Goal: Information Seeking & Learning: Understand process/instructions

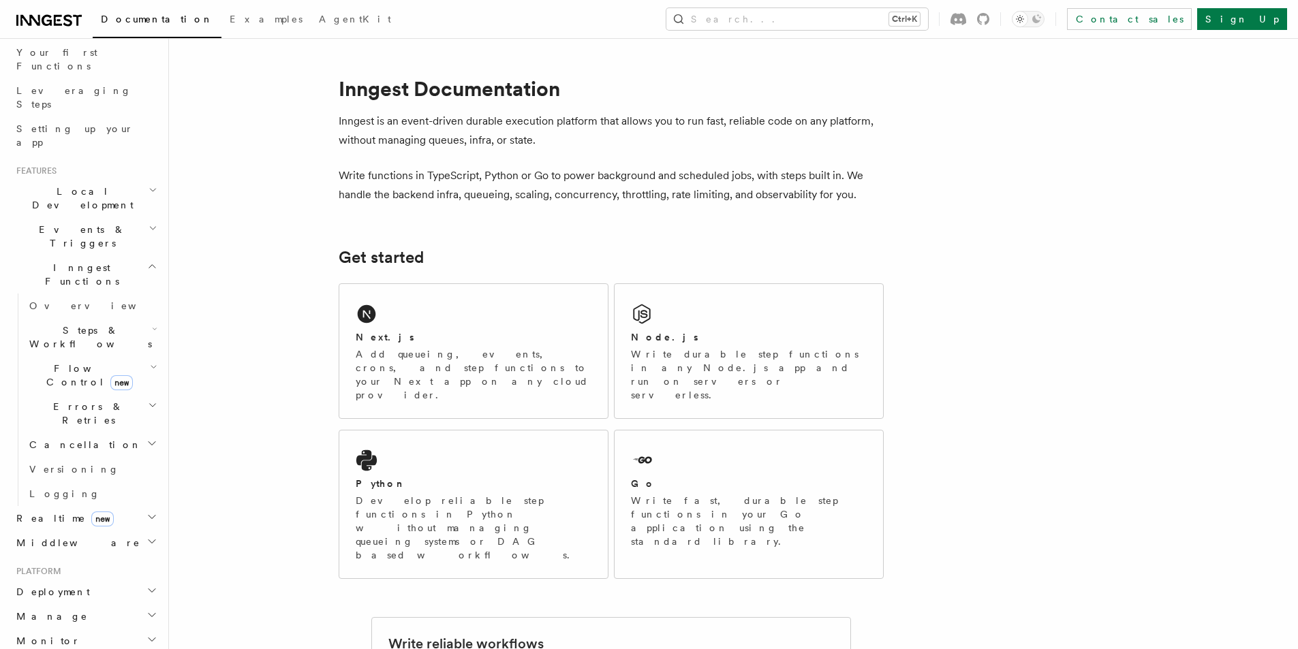
scroll to position [204, 0]
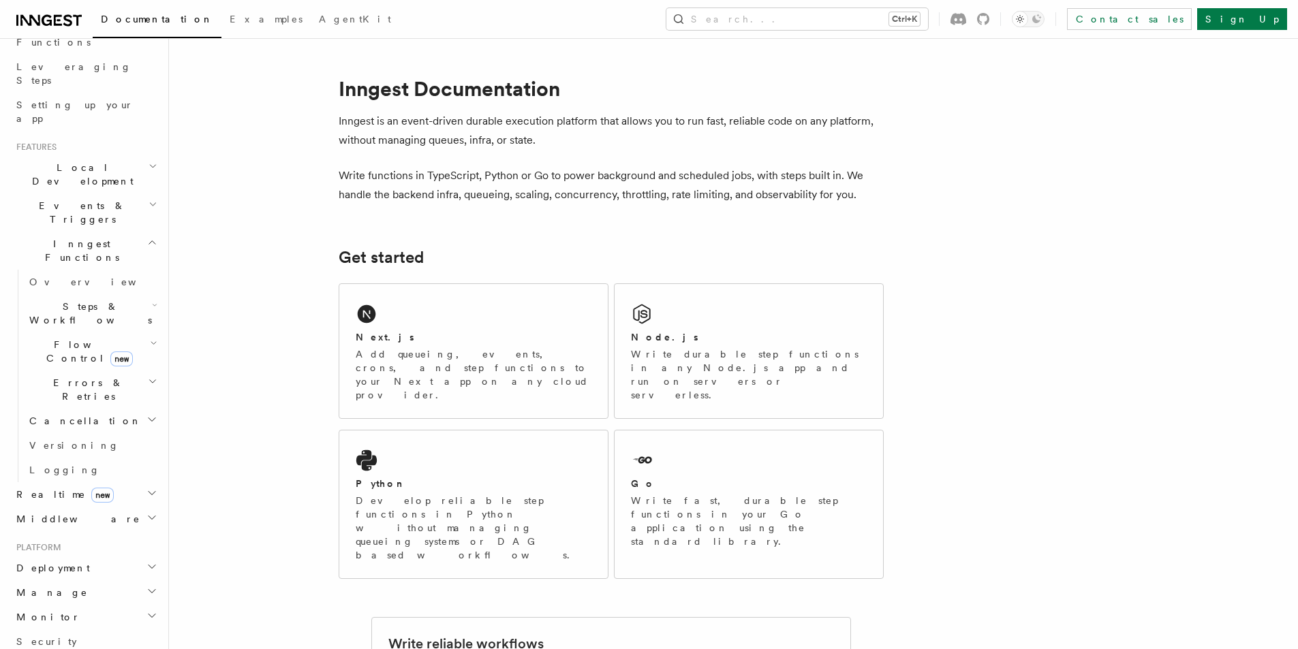
click at [99, 507] on h2 "Middleware" at bounding box center [85, 519] width 149 height 25
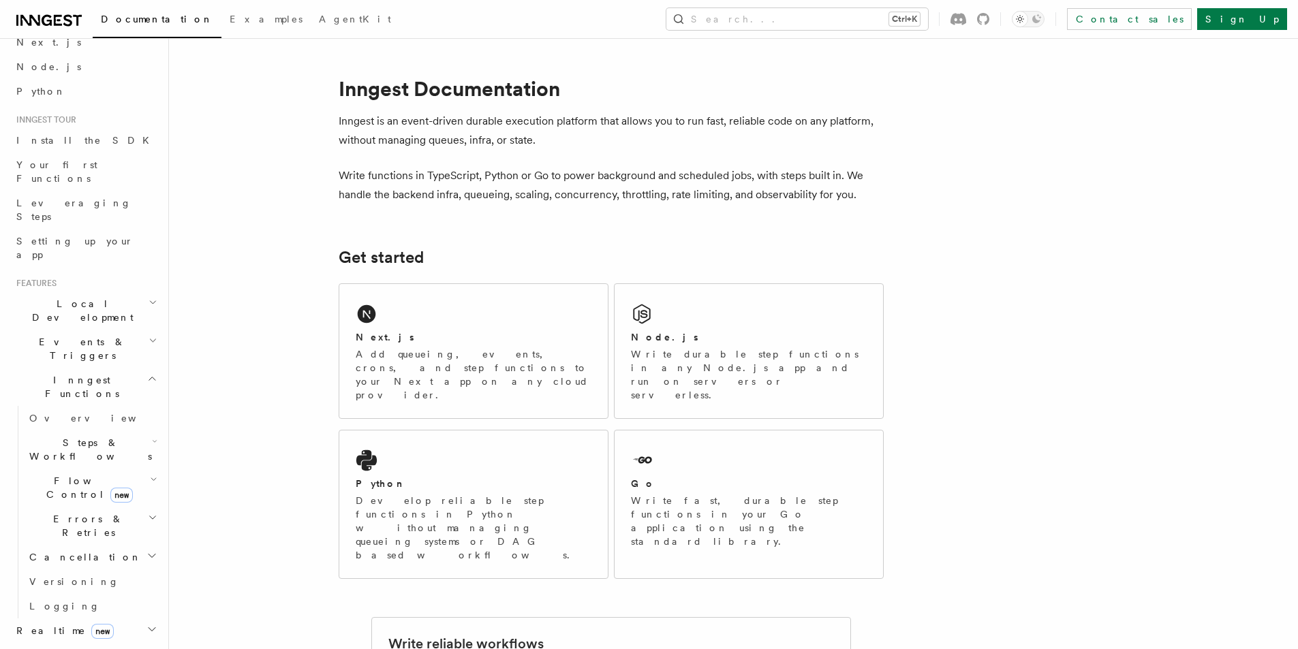
scroll to position [0, 0]
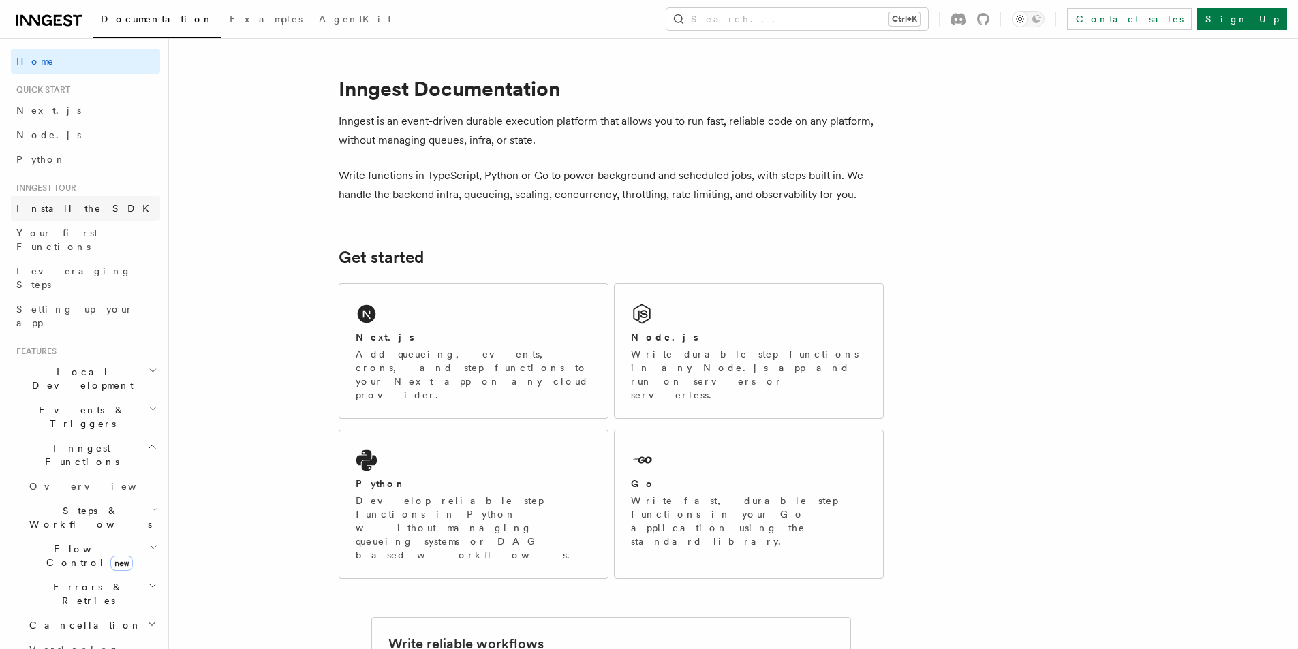
click at [102, 209] on link "Install the SDK" at bounding box center [85, 208] width 149 height 25
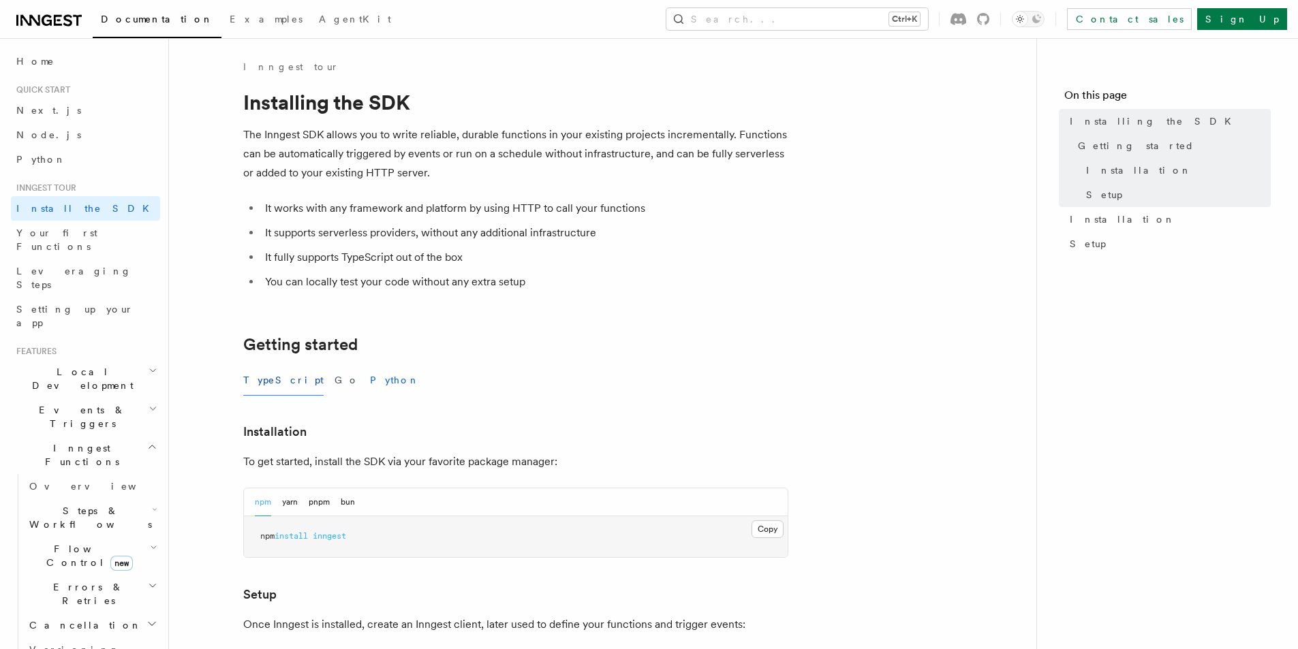
click at [370, 375] on button "Python" at bounding box center [395, 380] width 50 height 31
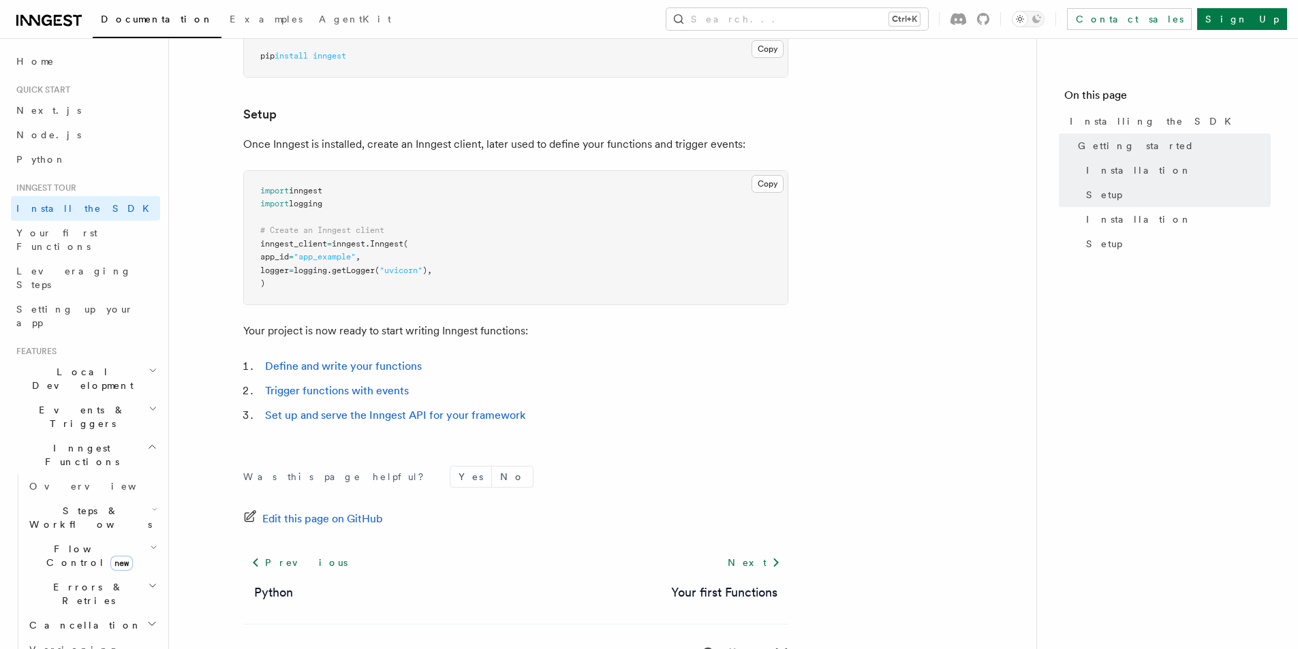
scroll to position [477, 0]
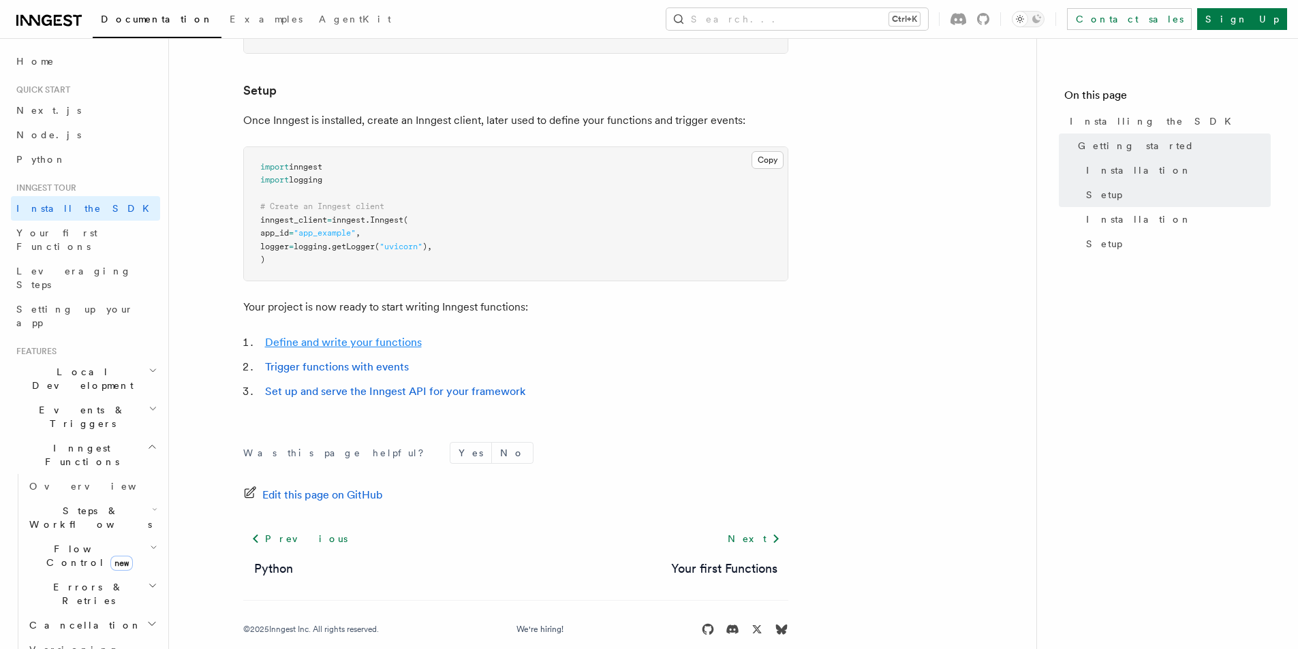
click at [343, 341] on link "Define and write your functions" at bounding box center [343, 342] width 157 height 13
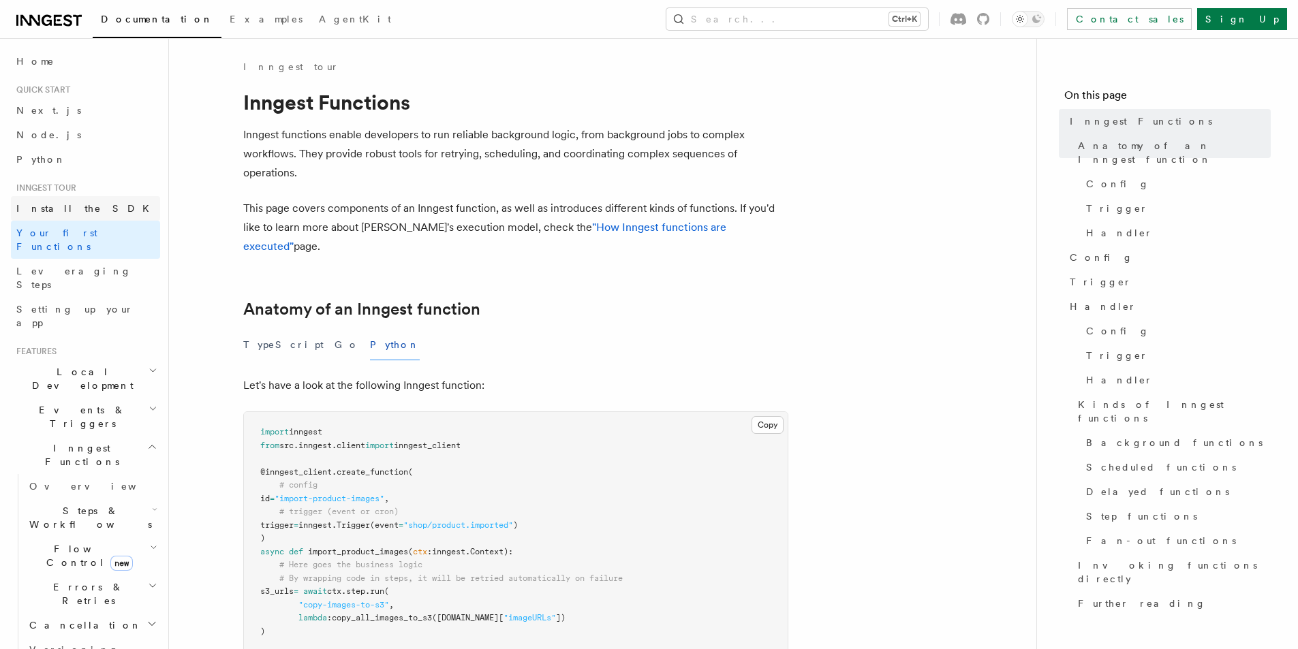
click at [79, 209] on span "Install the SDK" at bounding box center [86, 208] width 141 height 11
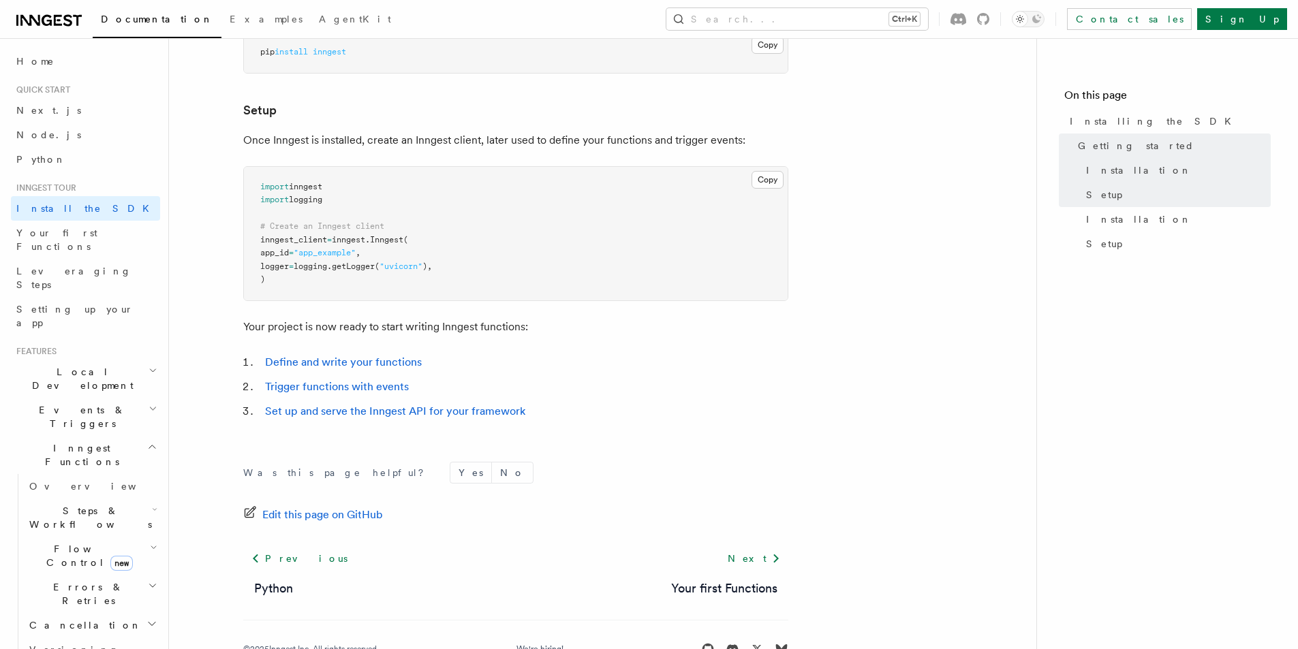
scroll to position [477, 0]
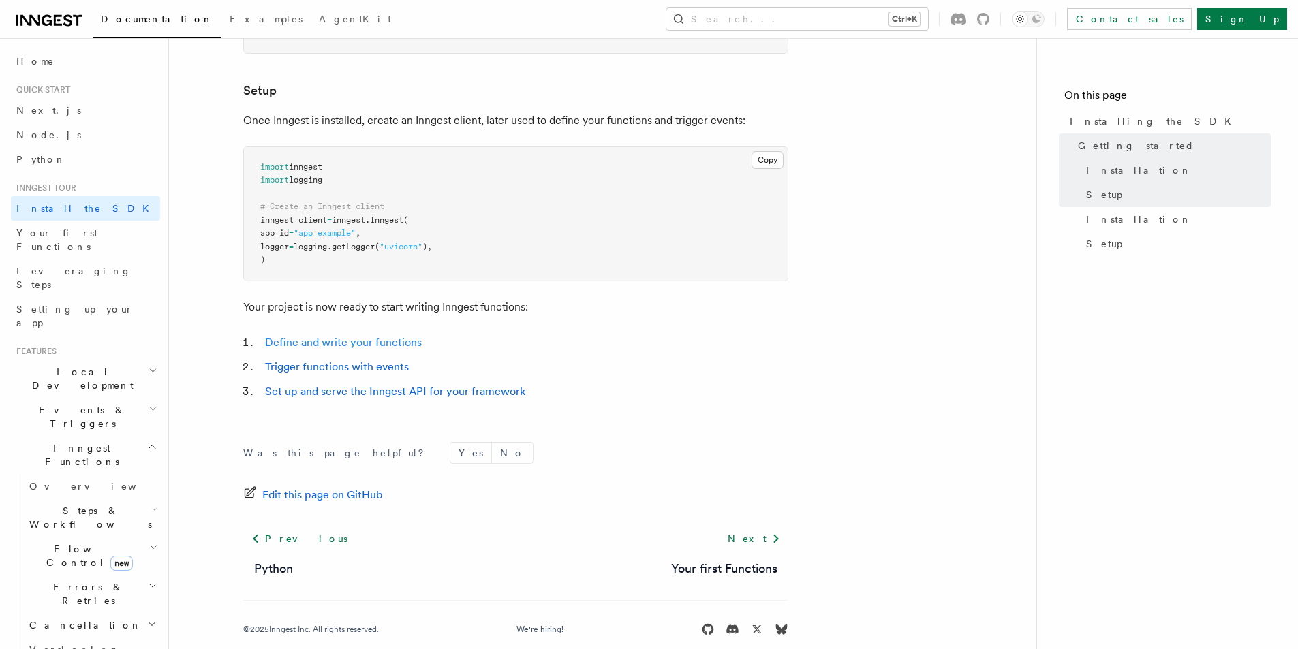
click at [330, 339] on link "Define and write your functions" at bounding box center [343, 342] width 157 height 13
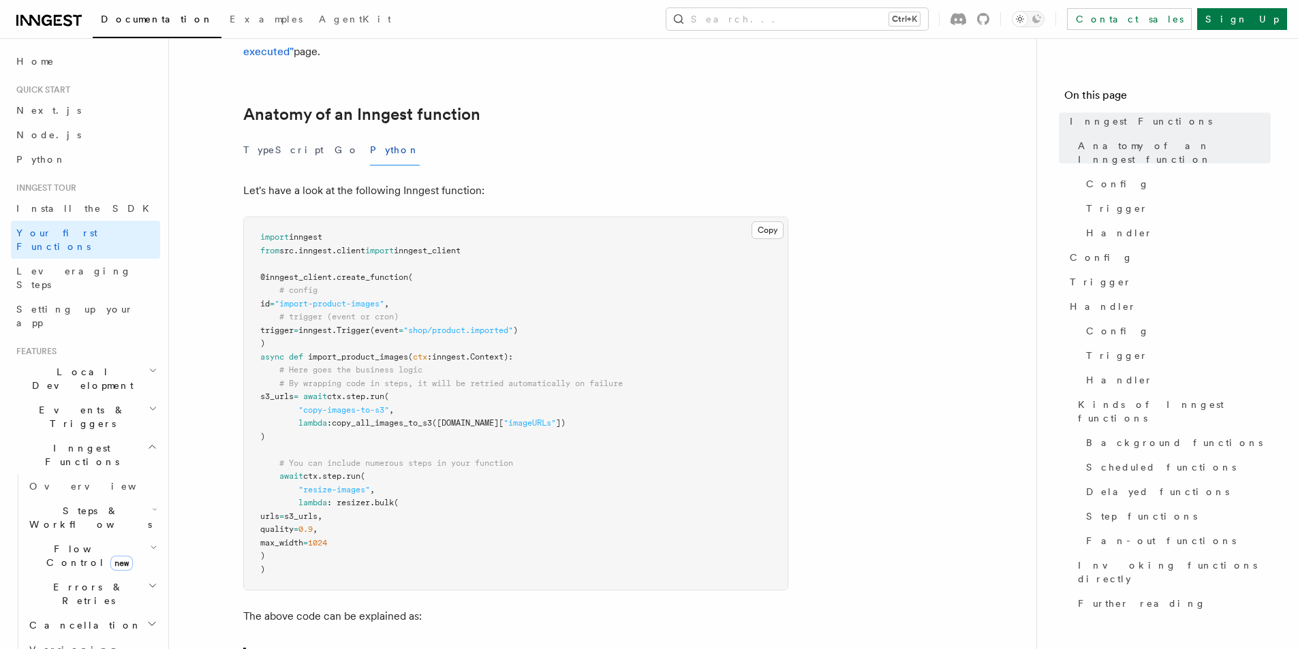
scroll to position [409, 0]
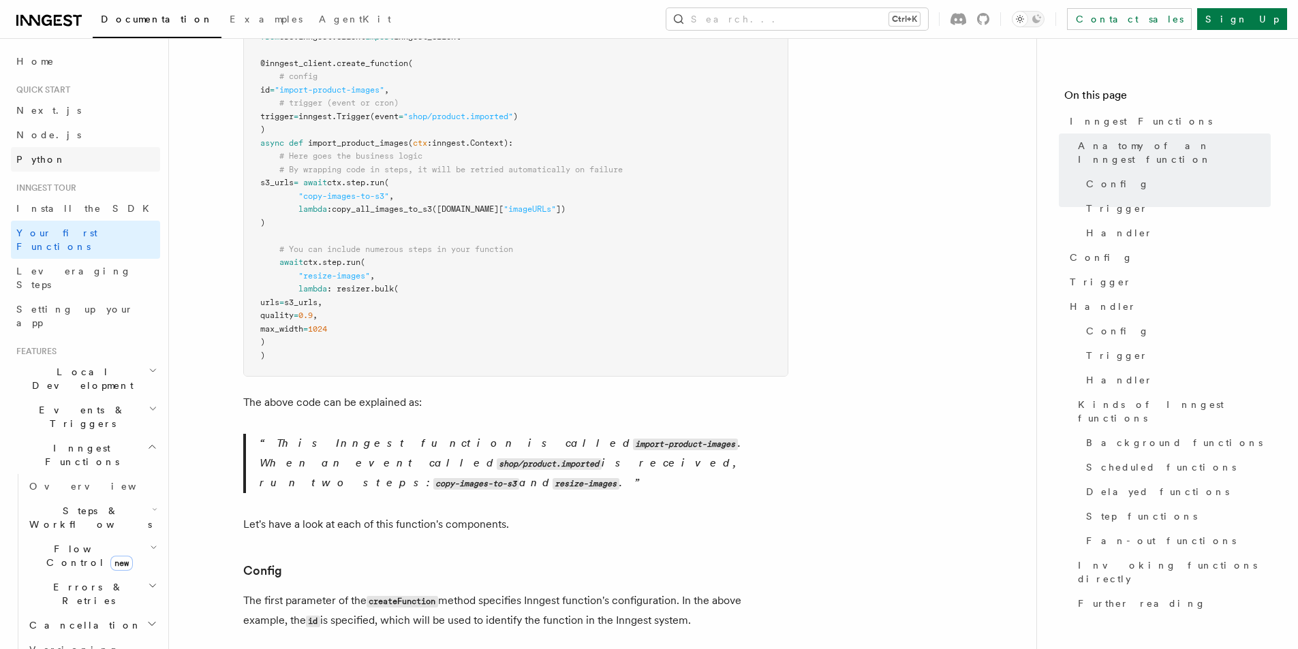
click at [43, 168] on link "Python" at bounding box center [85, 159] width 149 height 25
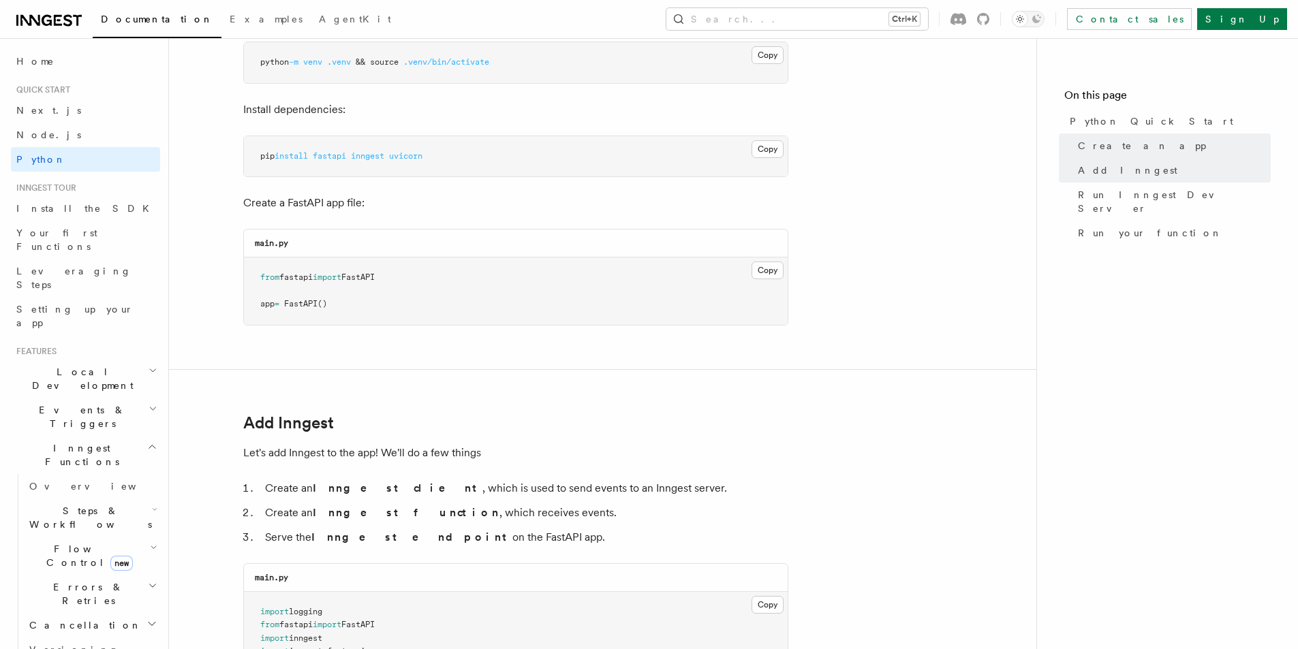
scroll to position [409, 0]
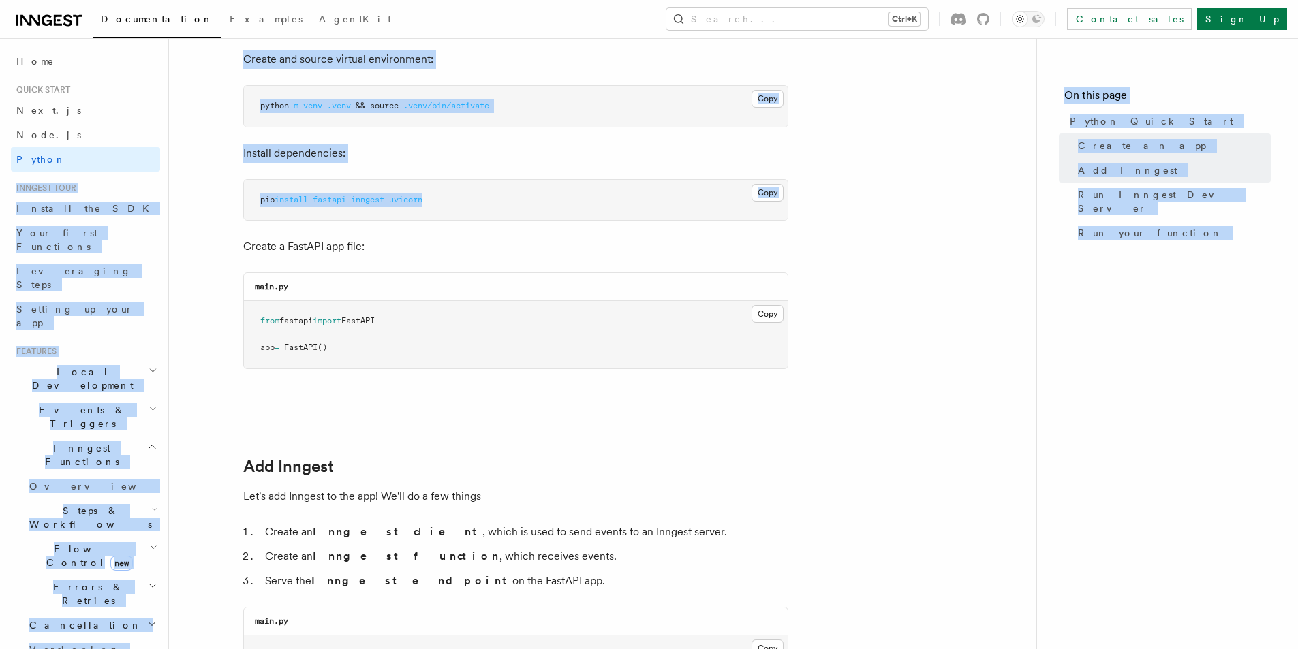
drag, startPoint x: 386, startPoint y: 189, endPoint x: 163, endPoint y: 166, distance: 224.6
click at [411, 211] on pre "pip install fastapi inngest uvicorn" at bounding box center [516, 200] width 544 height 41
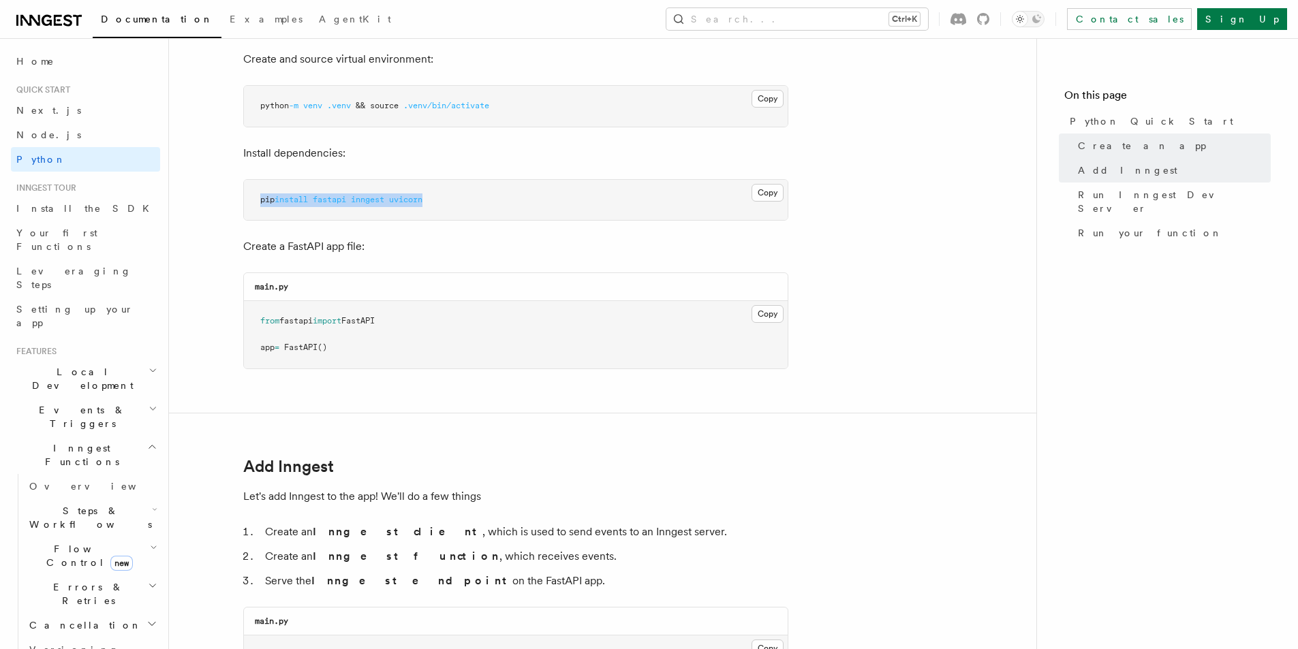
drag, startPoint x: 435, startPoint y: 200, endPoint x: 217, endPoint y: 183, distance: 219.3
copy span "pip install fastapi inngest uvicorn"
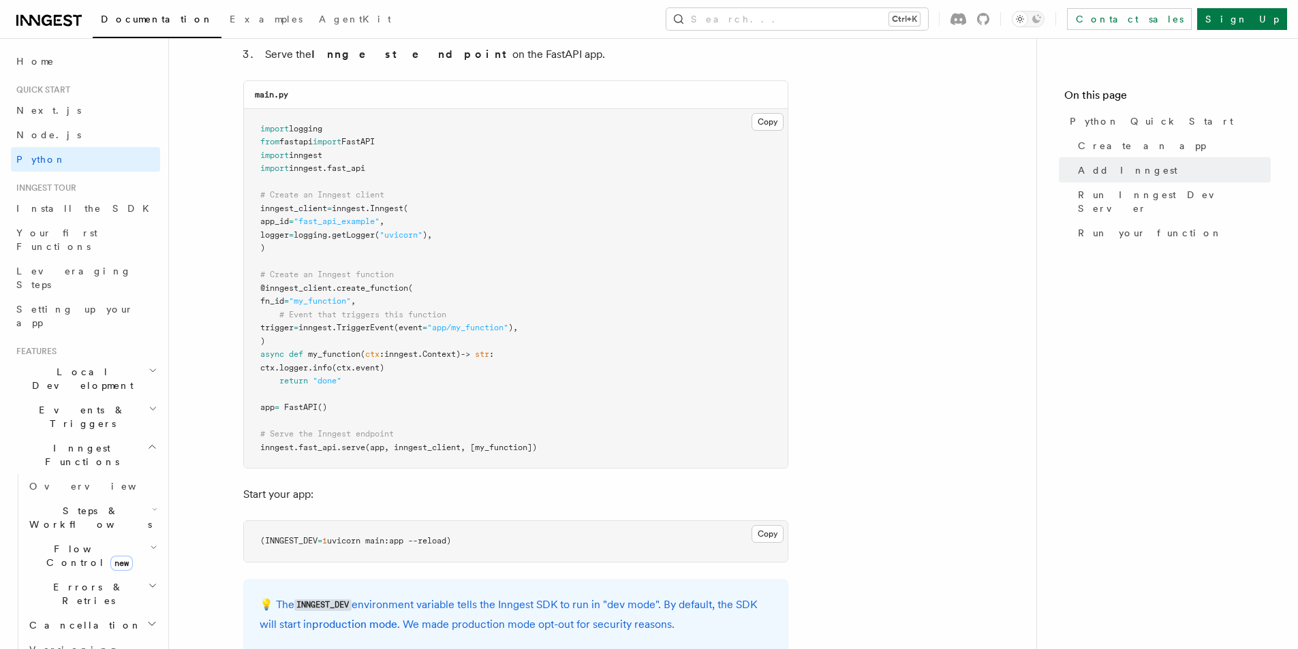
scroll to position [954, 0]
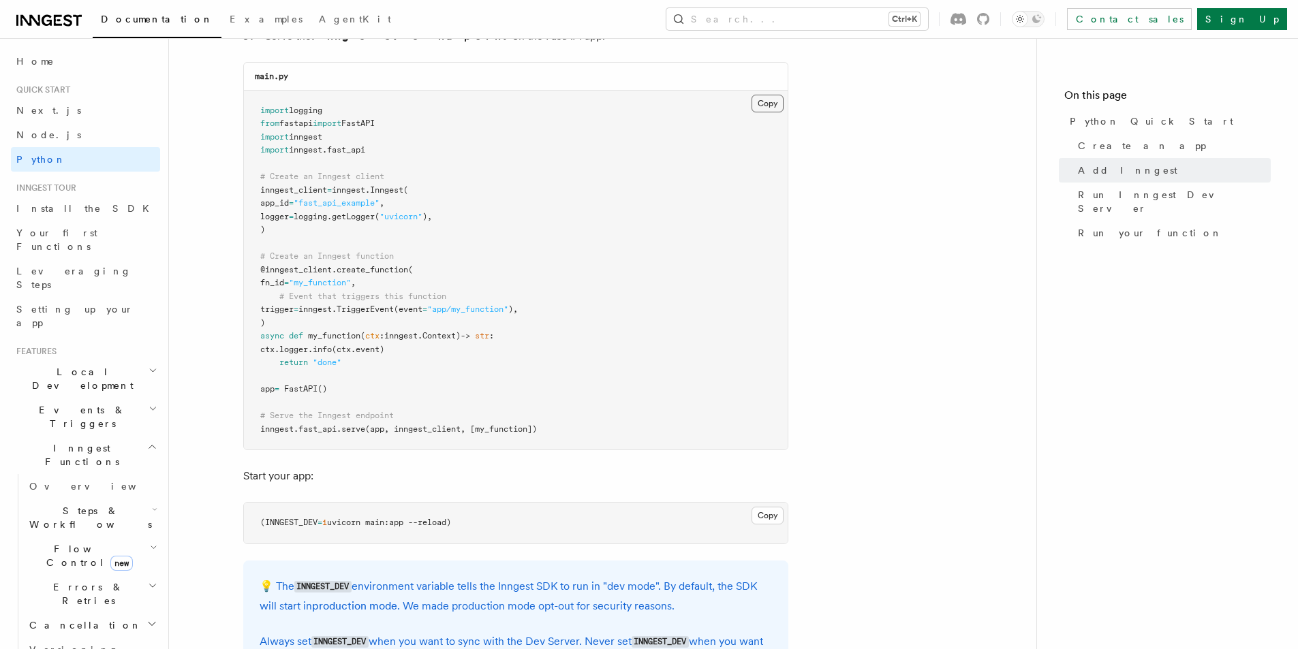
click at [762, 104] on button "Copy Copied" at bounding box center [767, 104] width 32 height 18
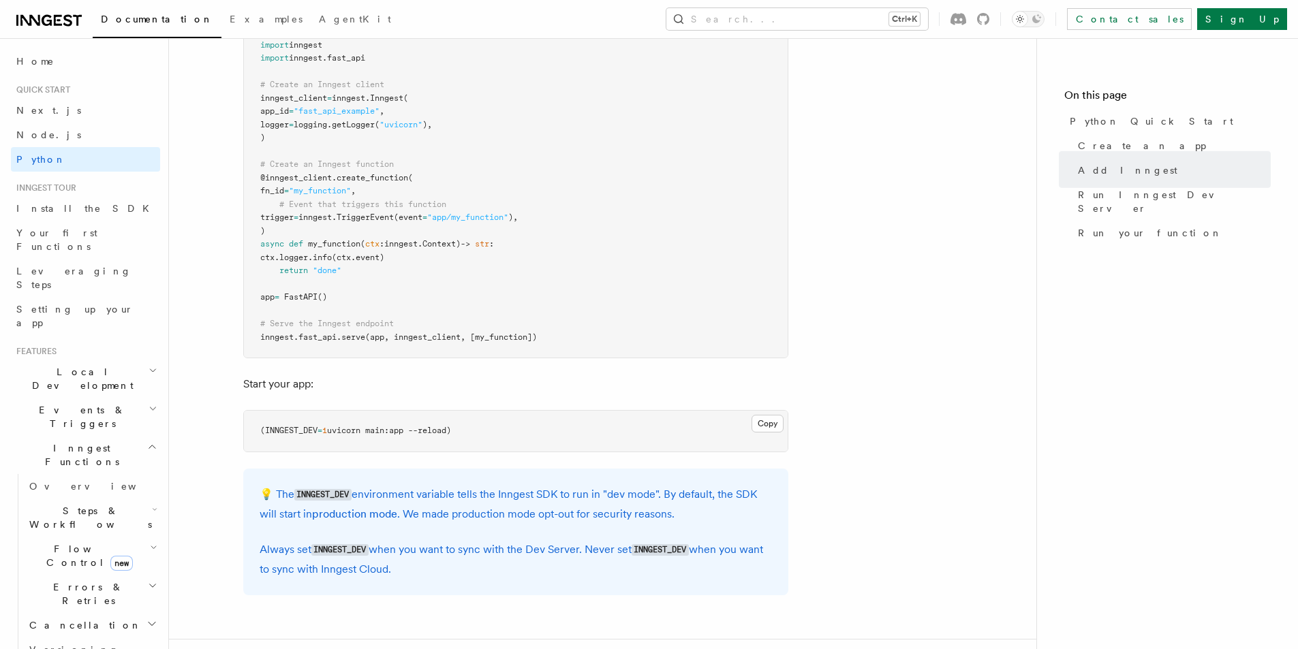
scroll to position [1158, 0]
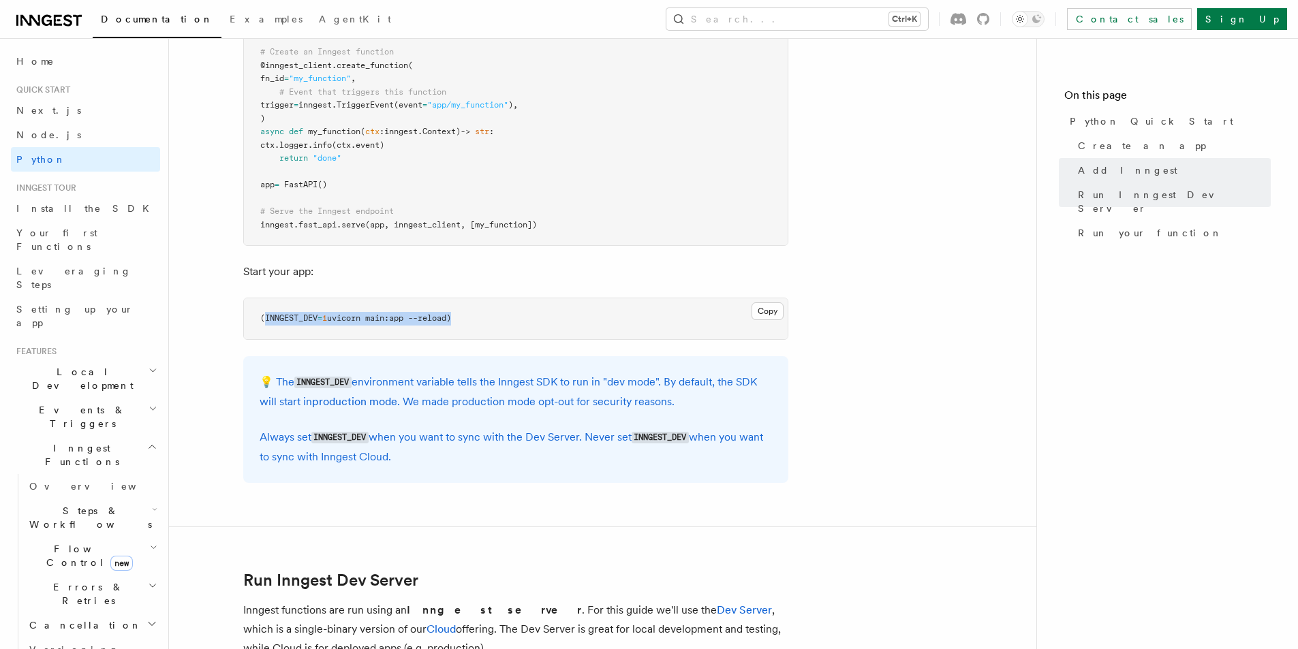
drag, startPoint x: 266, startPoint y: 317, endPoint x: 454, endPoint y: 320, distance: 188.7
click at [451, 320] on span "(INNGEST_DEV = 1 uvicorn main:app --reload)" at bounding box center [355, 318] width 191 height 10
copy span "INNGEST_DEV = 1 uvicorn main:app --reload"
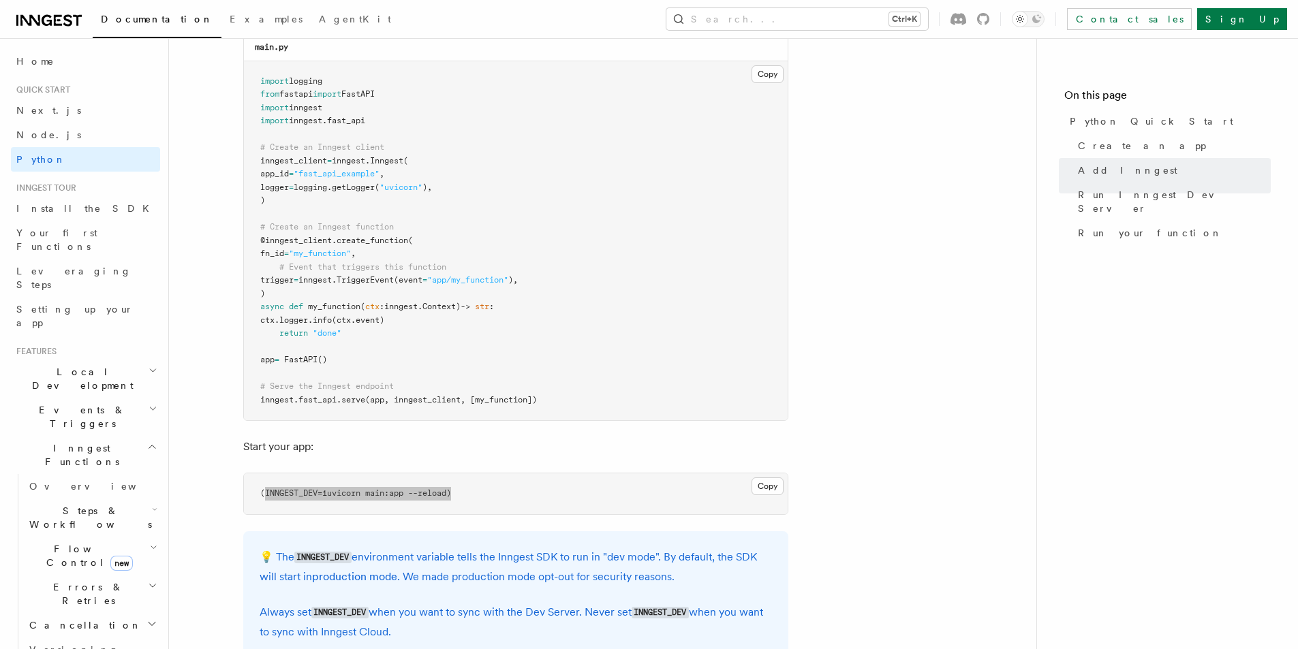
scroll to position [954, 0]
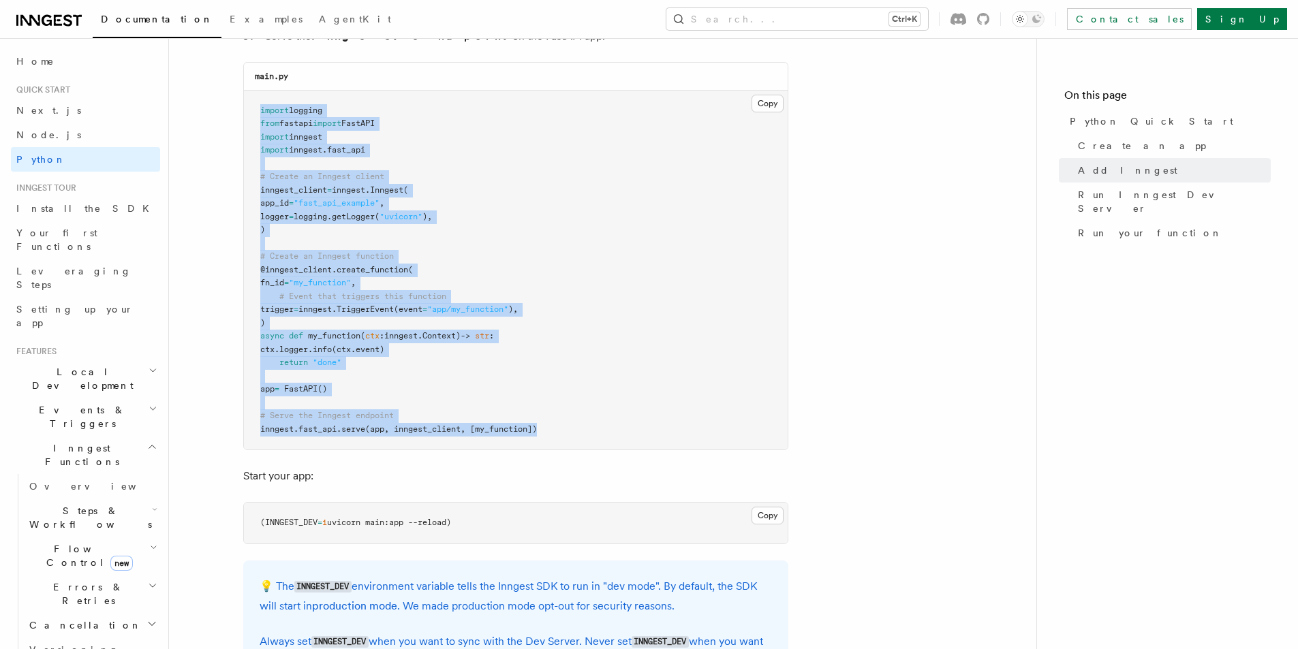
drag, startPoint x: 258, startPoint y: 106, endPoint x: 546, endPoint y: 434, distance: 436.8
click at [546, 434] on pre "import logging from fastapi import FastAPI import inngest import inngest . fast…" at bounding box center [516, 271] width 544 height 360
copy code "import logging from fastapi import FastAPI import inngest import inngest . fast…"
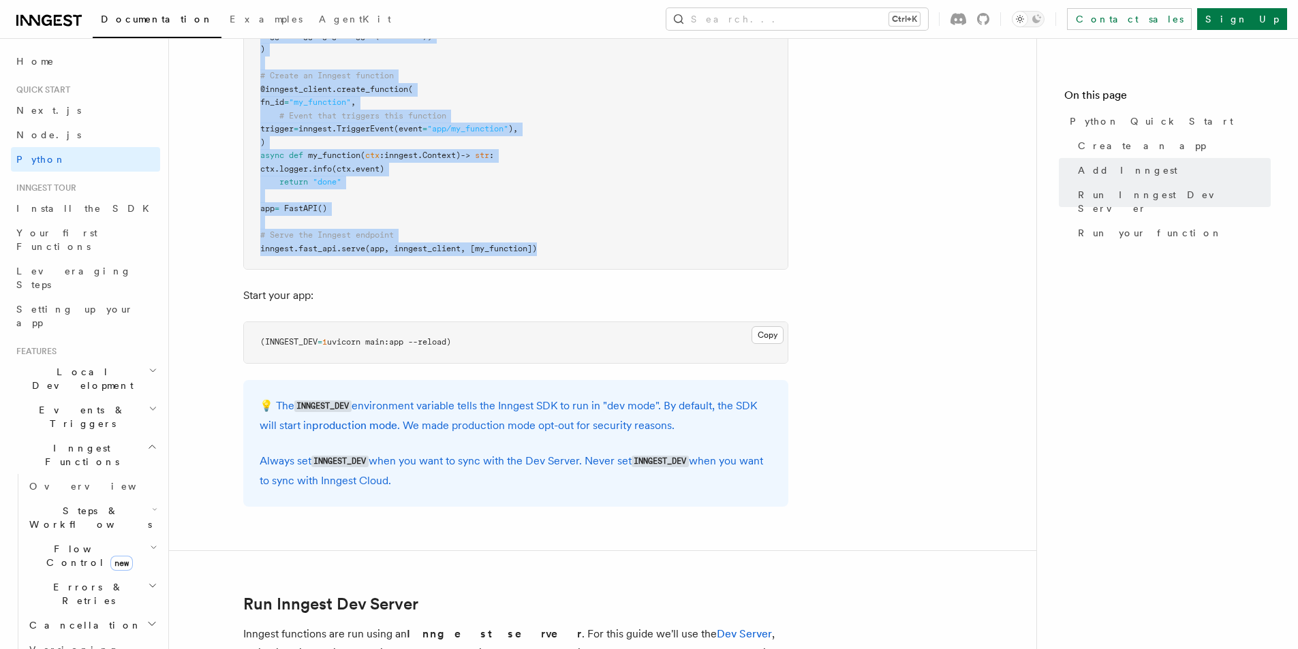
scroll to position [1158, 0]
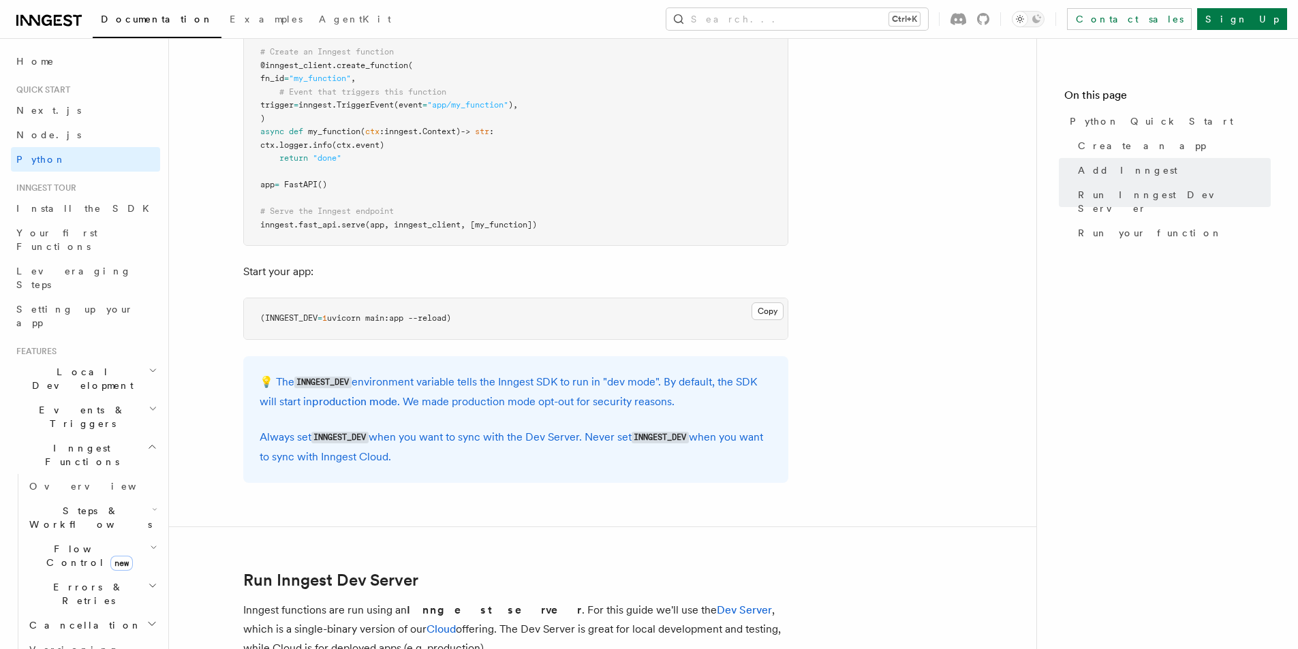
click at [327, 381] on code "INNGEST_DEV" at bounding box center [322, 383] width 57 height 12
click at [312, 377] on code "INNGEST_DEV" at bounding box center [322, 383] width 57 height 12
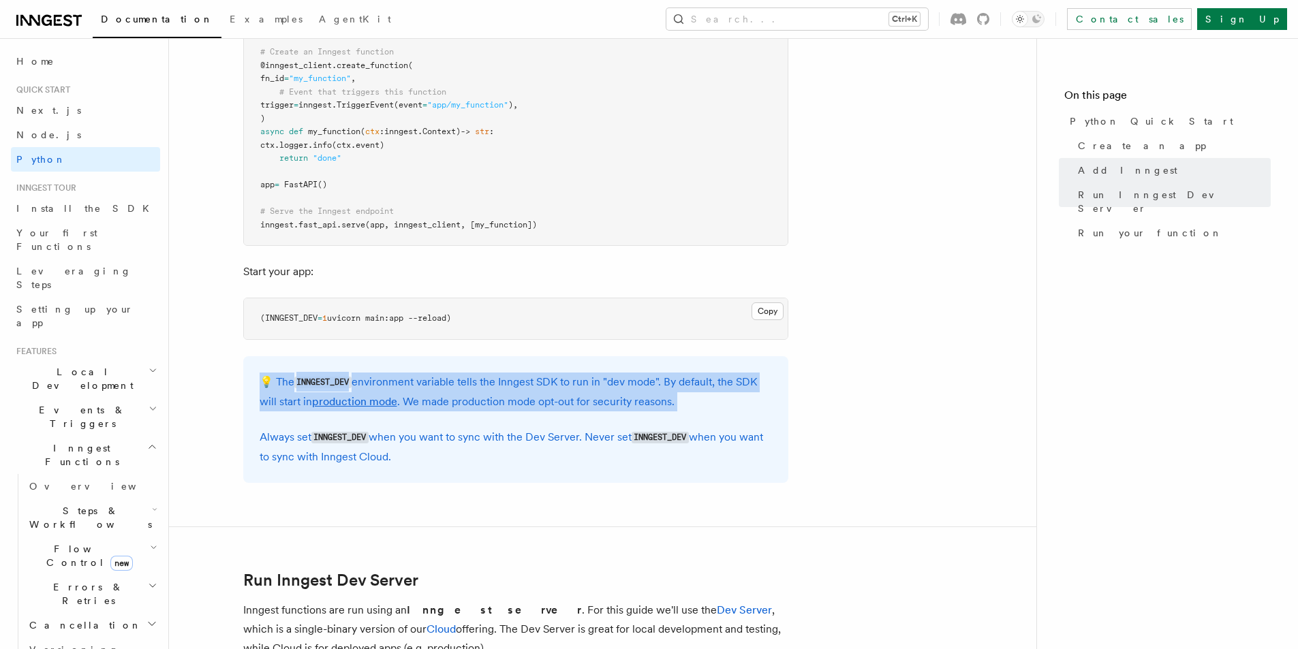
click at [312, 377] on code "INNGEST_DEV" at bounding box center [322, 383] width 57 height 12
click at [314, 377] on code "INNGEST_DEV" at bounding box center [322, 383] width 57 height 12
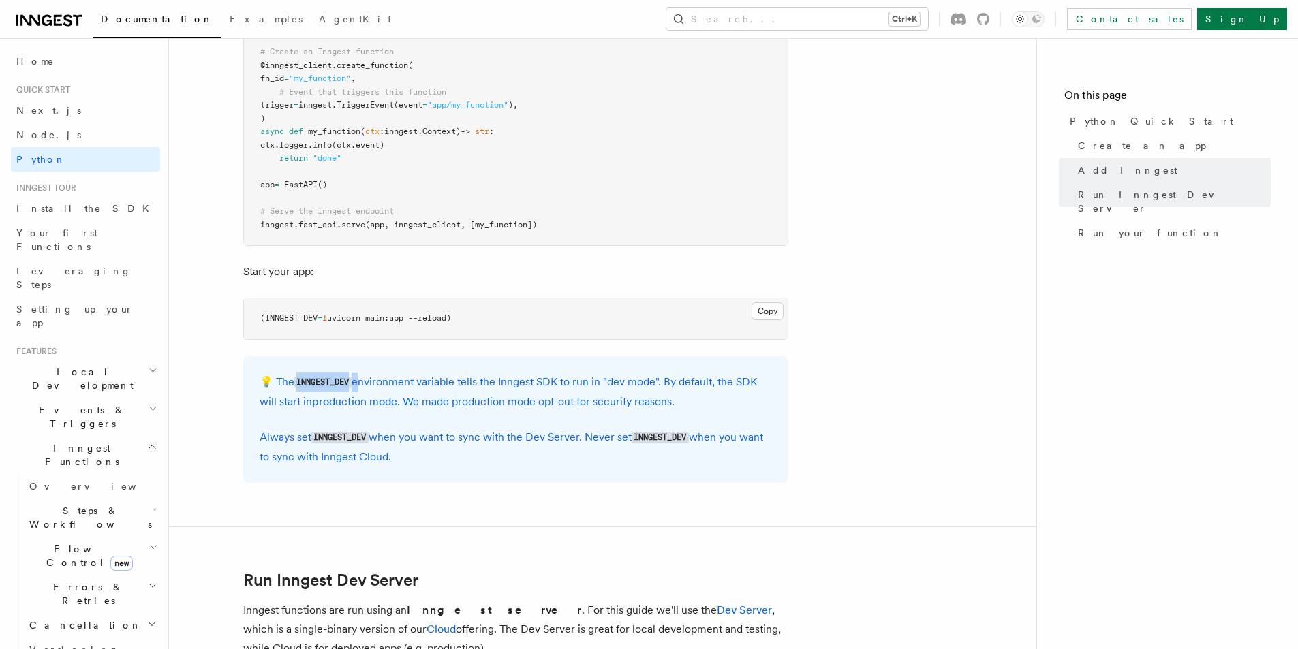
click at [314, 377] on code "INNGEST_DEV" at bounding box center [322, 383] width 57 height 12
click at [314, 379] on code "INNGEST_DEV" at bounding box center [322, 383] width 57 height 12
click at [292, 376] on p "💡 The INNGEST_DEV environment variable tells the Inngest SDK to run in "dev mod…" at bounding box center [516, 392] width 512 height 39
drag, startPoint x: 300, startPoint y: 380, endPoint x: 335, endPoint y: 383, distance: 35.5
click at [335, 383] on code "INNGEST_DEV" at bounding box center [322, 383] width 57 height 12
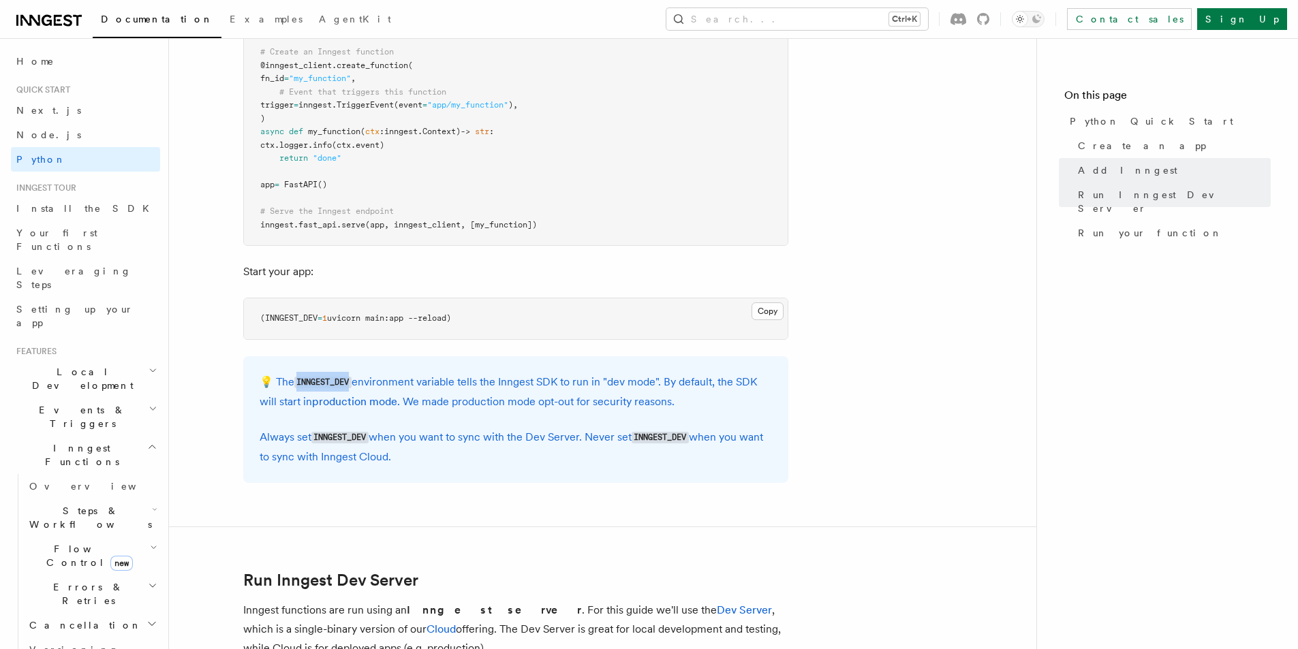
drag, startPoint x: 296, startPoint y: 379, endPoint x: 350, endPoint y: 379, distance: 54.5
click at [350, 379] on code "INNGEST_DEV" at bounding box center [322, 383] width 57 height 12
copy code "INNGEST_DEV"
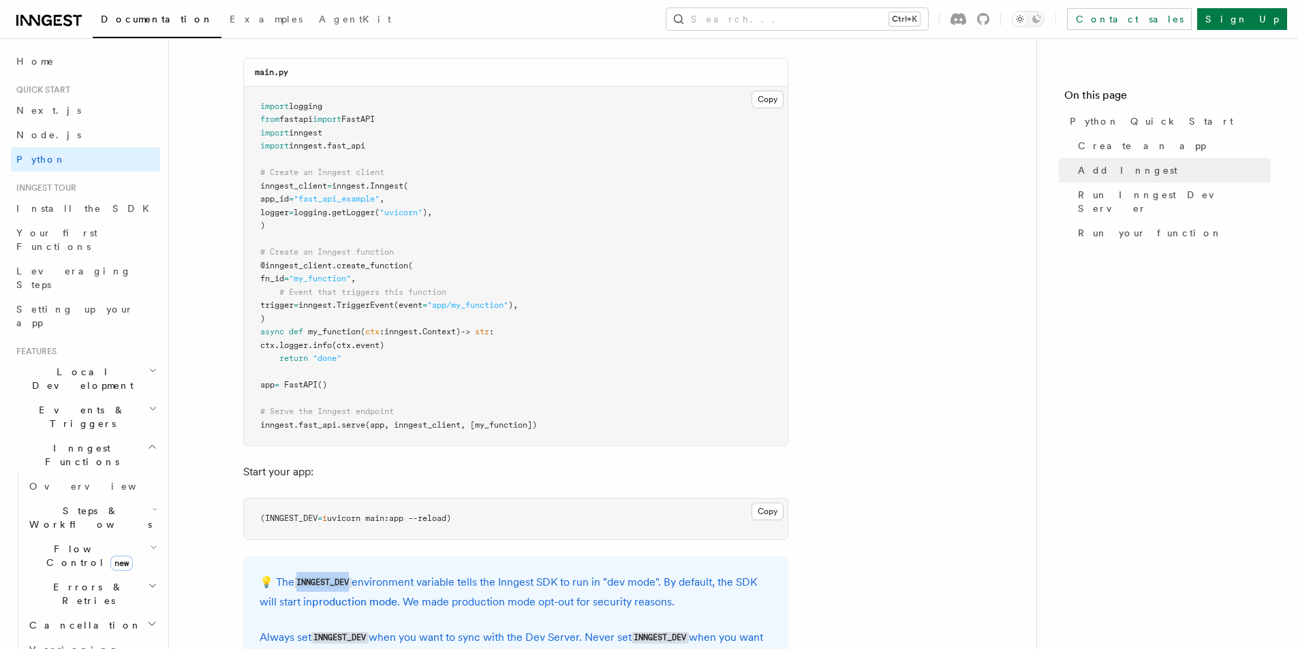
scroll to position [1022, 0]
